Goal: Transaction & Acquisition: Purchase product/service

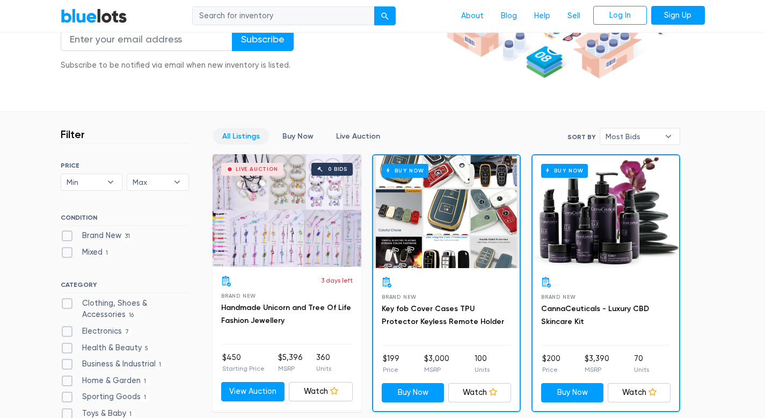
scroll to position [204, 0]
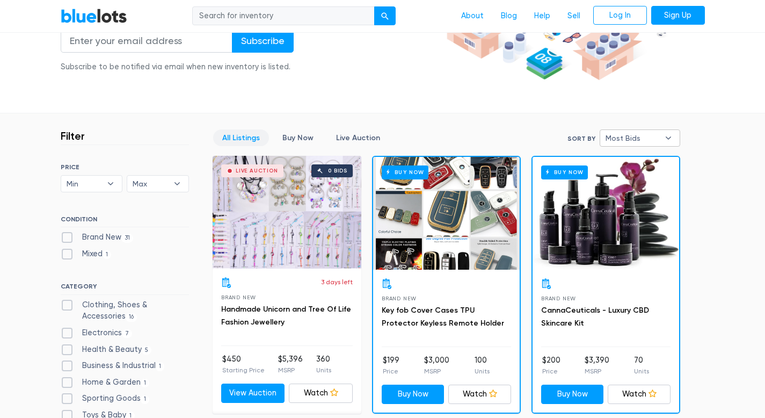
click at [620, 136] on span "Most Bids" at bounding box center [633, 138] width 54 height 16
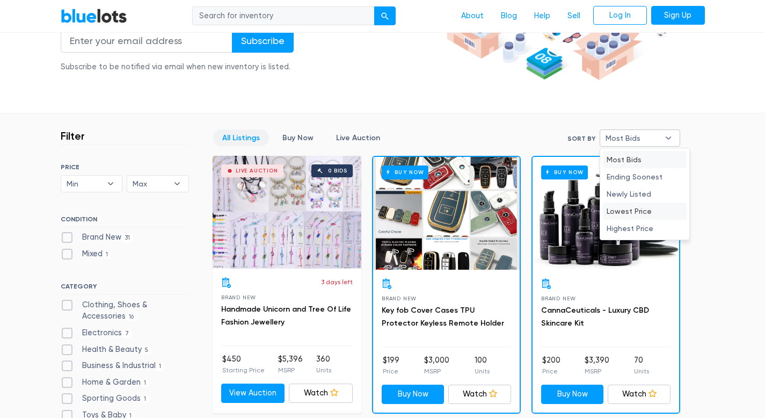
click at [638, 211] on li "Lowest Price" at bounding box center [645, 210] width 84 height 17
select select "lowest_price"
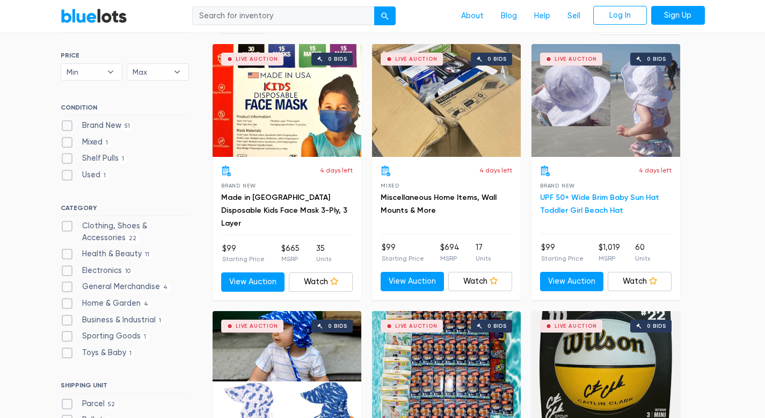
scroll to position [317, 0]
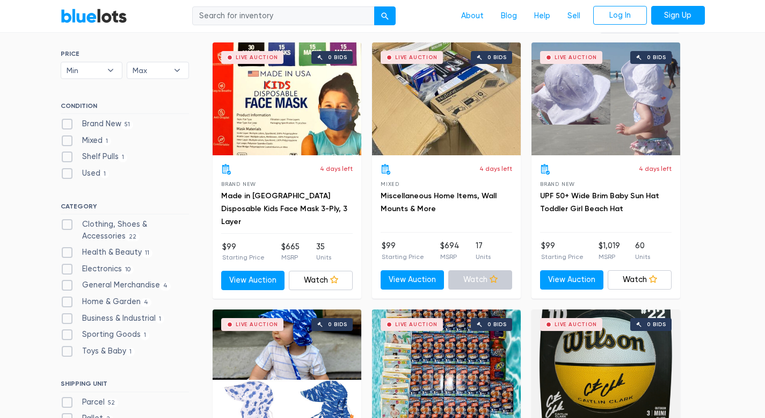
click at [490, 277] on icon at bounding box center [494, 279] width 8 height 8
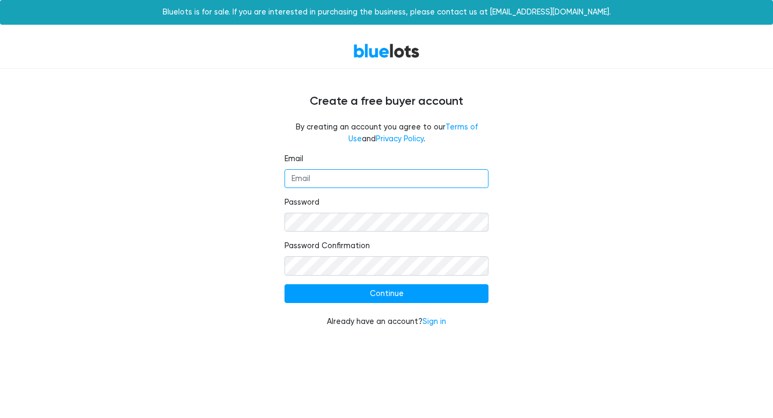
click at [344, 179] on input "Email" at bounding box center [387, 178] width 204 height 19
type input "[EMAIL_ADDRESS][PERSON_NAME][DOMAIN_NAME]"
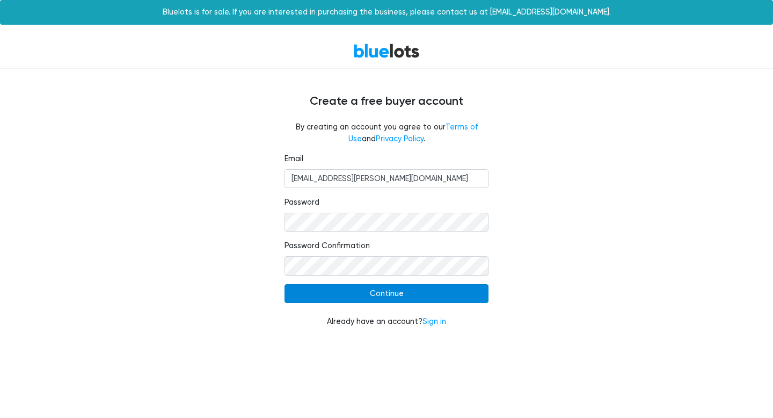
click at [445, 290] on input "Continue" at bounding box center [387, 293] width 204 height 19
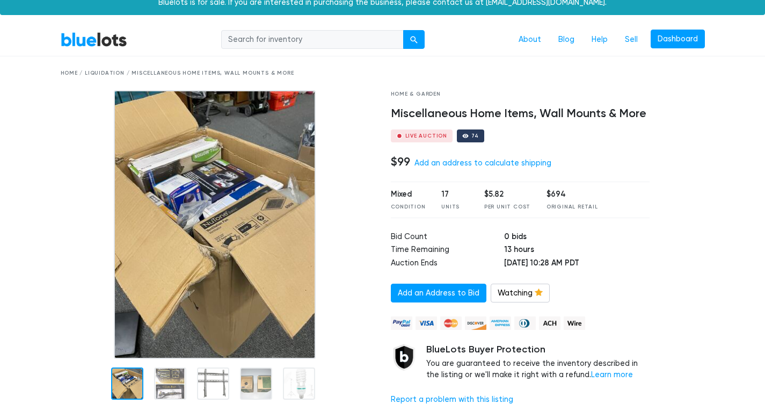
scroll to position [12, 0]
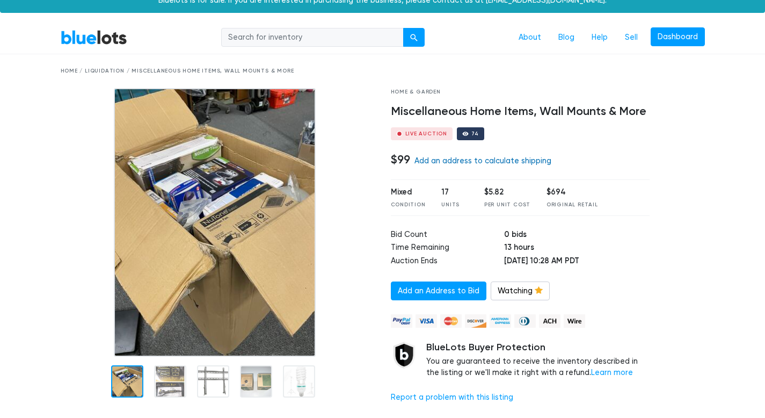
click at [516, 164] on link "Add an address to calculate shipping" at bounding box center [483, 160] width 137 height 9
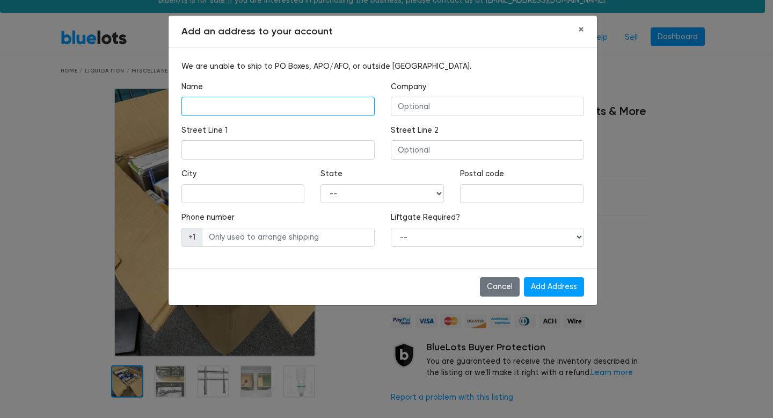
click at [315, 103] on input "text" at bounding box center [277, 106] width 193 height 19
type input "yasmin mohammad"
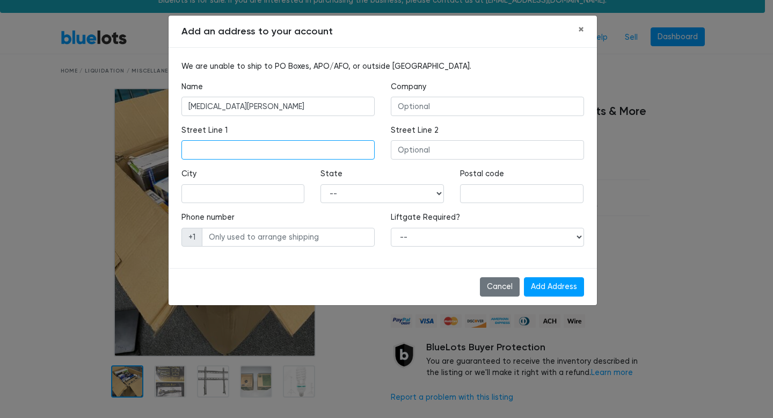
type input "5253 UNBRIDLED WAY"
type input "BUFORD"
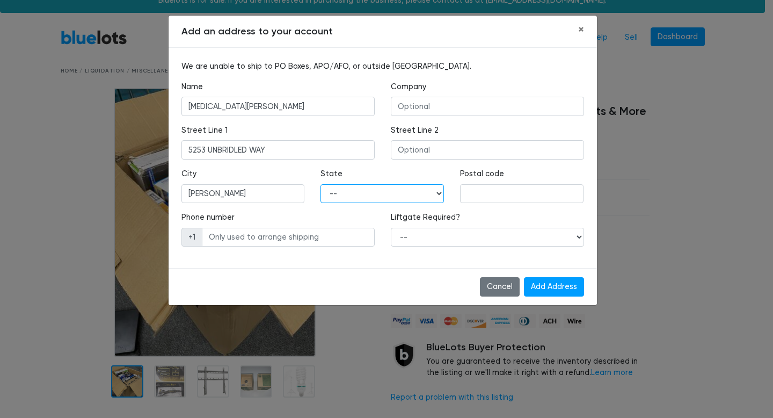
select select "GA"
type input "30518"
type input "9086084687"
click at [565, 288] on input "Add Address" at bounding box center [554, 286] width 60 height 19
click at [558, 282] on input "Add Address" at bounding box center [554, 286] width 60 height 19
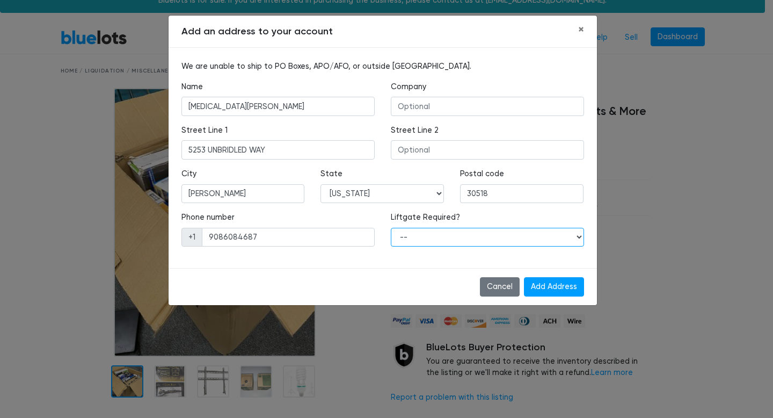
click at [479, 237] on select "-- Yes No" at bounding box center [487, 237] width 193 height 19
click at [391, 228] on select "-- Yes No" at bounding box center [487, 237] width 193 height 19
click at [506, 233] on select "-- Yes No" at bounding box center [487, 237] width 193 height 19
select select "0"
click at [391, 228] on select "-- Yes No" at bounding box center [487, 237] width 193 height 19
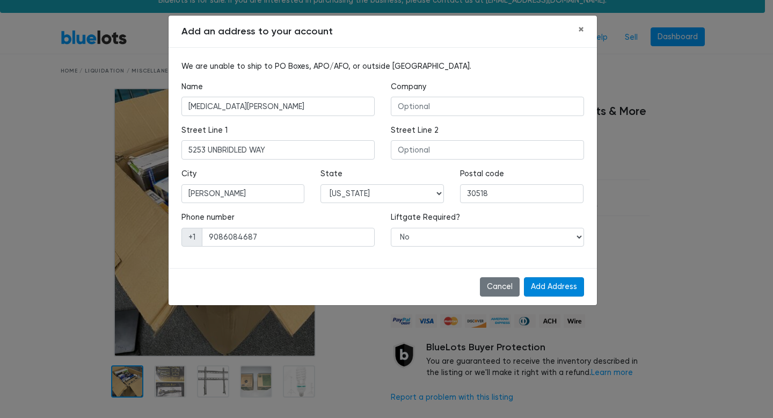
click at [572, 293] on input "Add Address" at bounding box center [554, 286] width 60 height 19
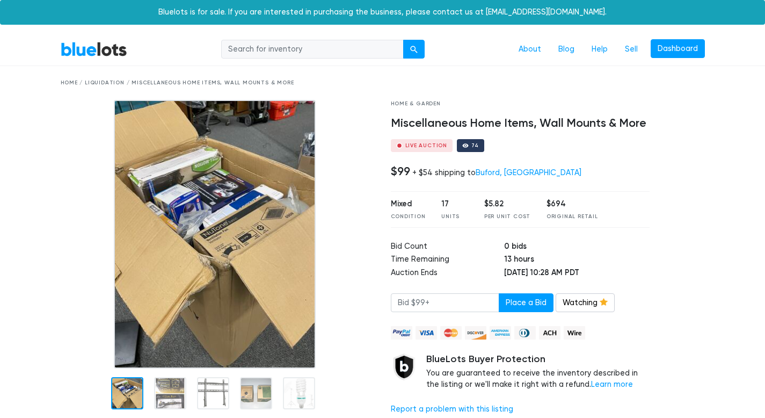
scroll to position [4, 0]
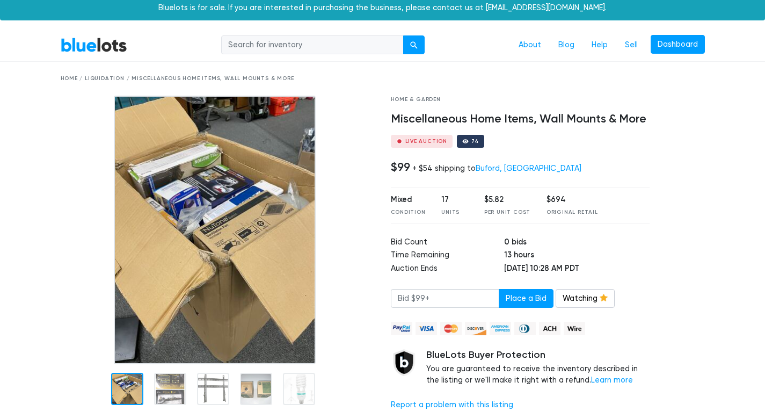
click at [94, 47] on link "BlueLots" at bounding box center [94, 45] width 67 height 16
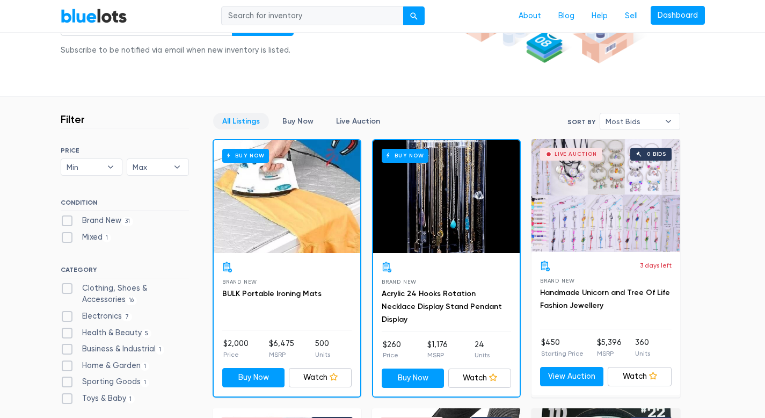
scroll to position [221, 0]
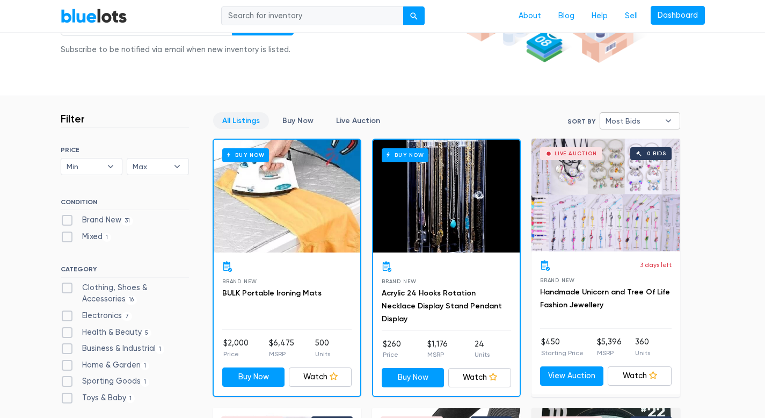
click at [643, 127] on span "Most Bids" at bounding box center [633, 121] width 54 height 16
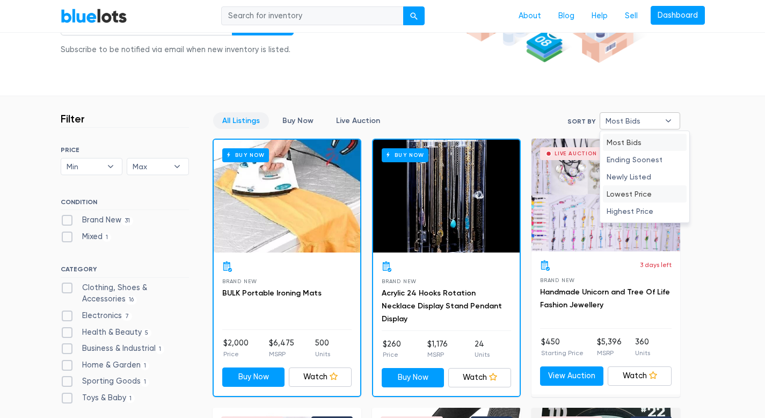
click at [660, 186] on li "Lowest Price" at bounding box center [645, 193] width 84 height 17
select select "lowest_price"
